Goal: Navigation & Orientation: Go to known website

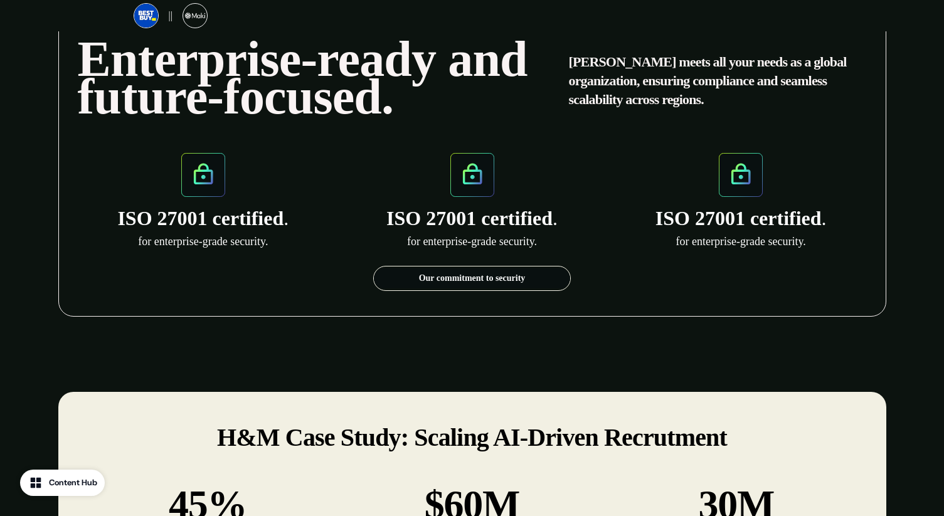
scroll to position [1357, 0]
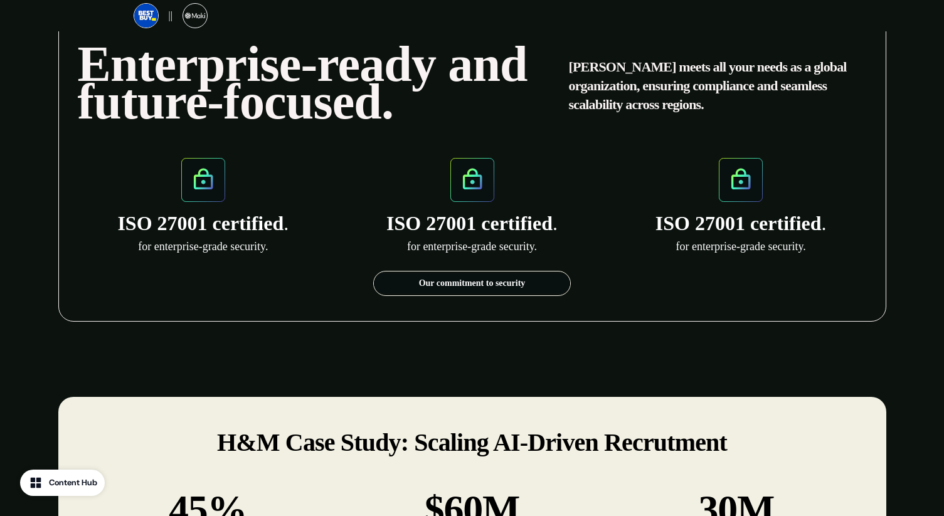
click at [410, 273] on link "Our commitment to security" at bounding box center [472, 283] width 196 height 20
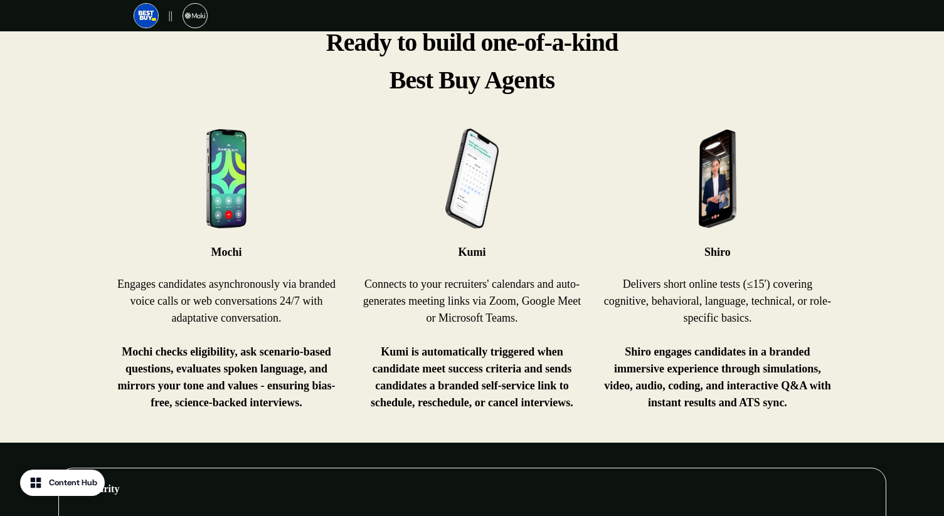
scroll to position [869, 0]
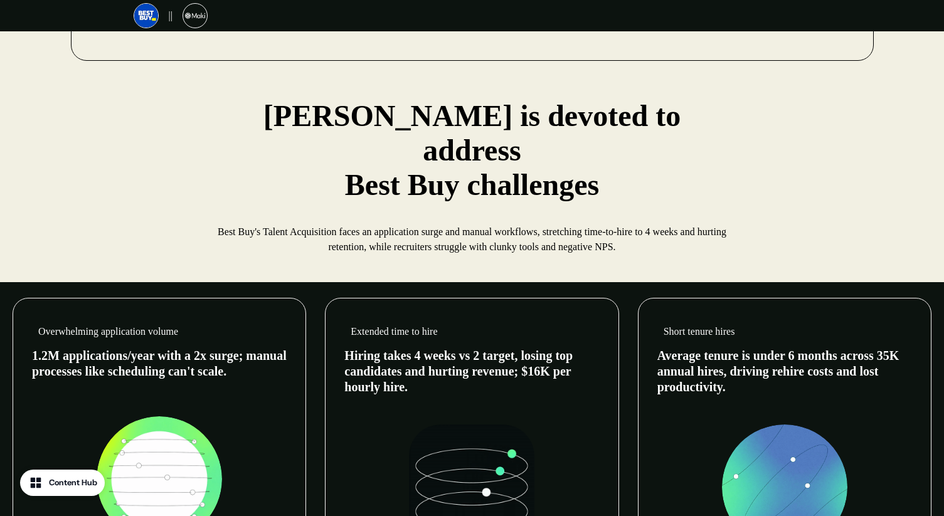
scroll to position [235, 0]
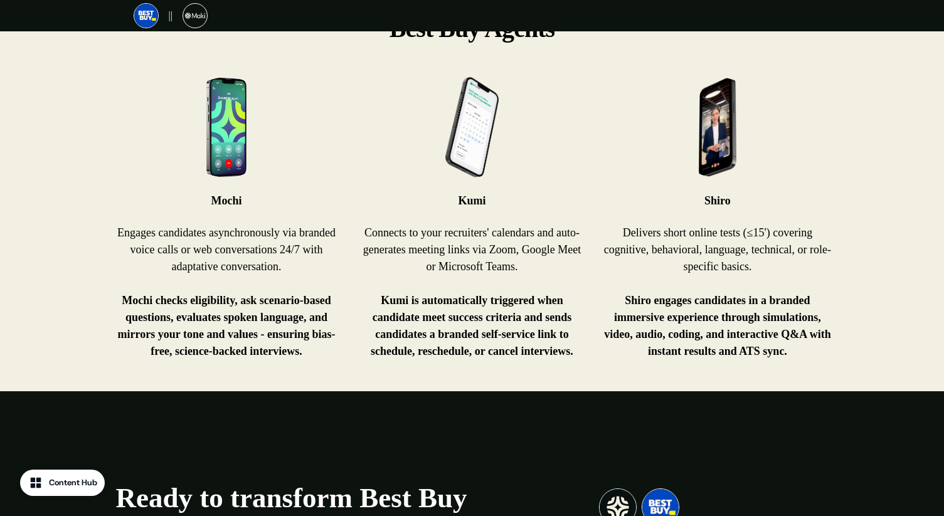
scroll to position [900, 0]
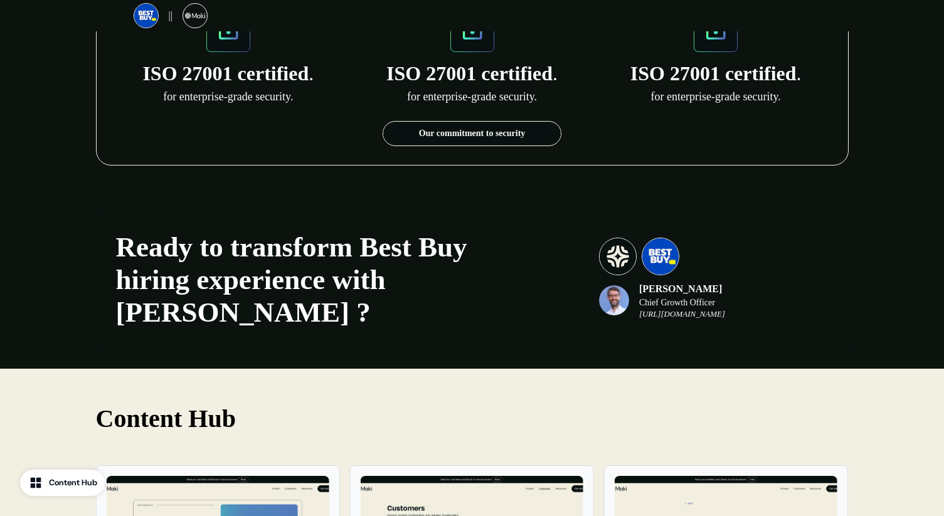
scroll to position [1724, 0]
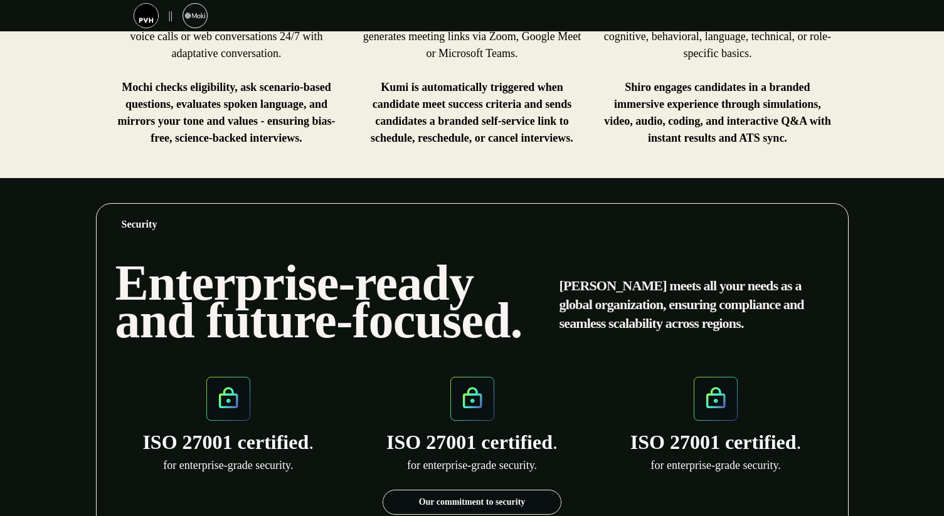
scroll to position [1239, 0]
